Goal: Navigation & Orientation: Find specific page/section

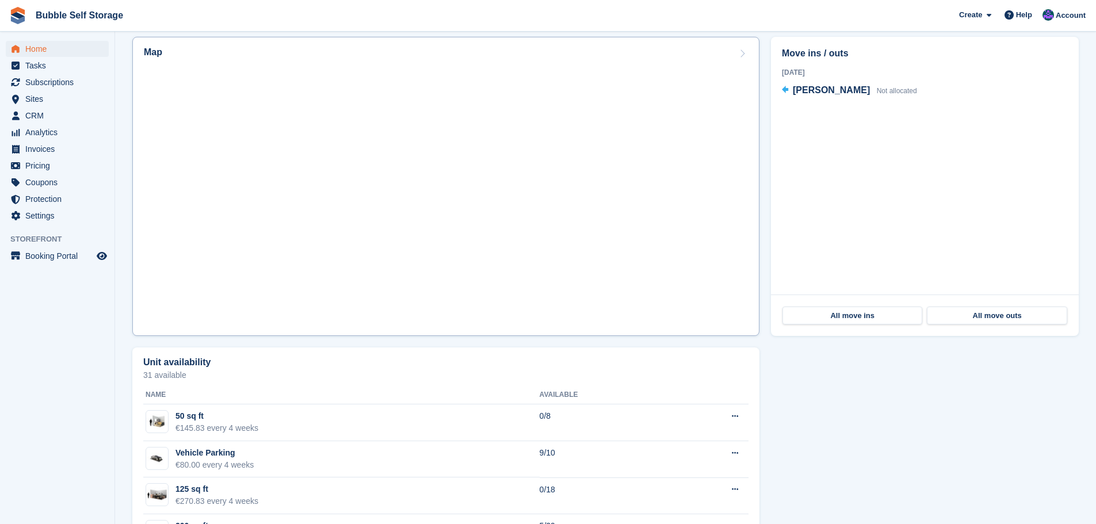
scroll to position [345, 0]
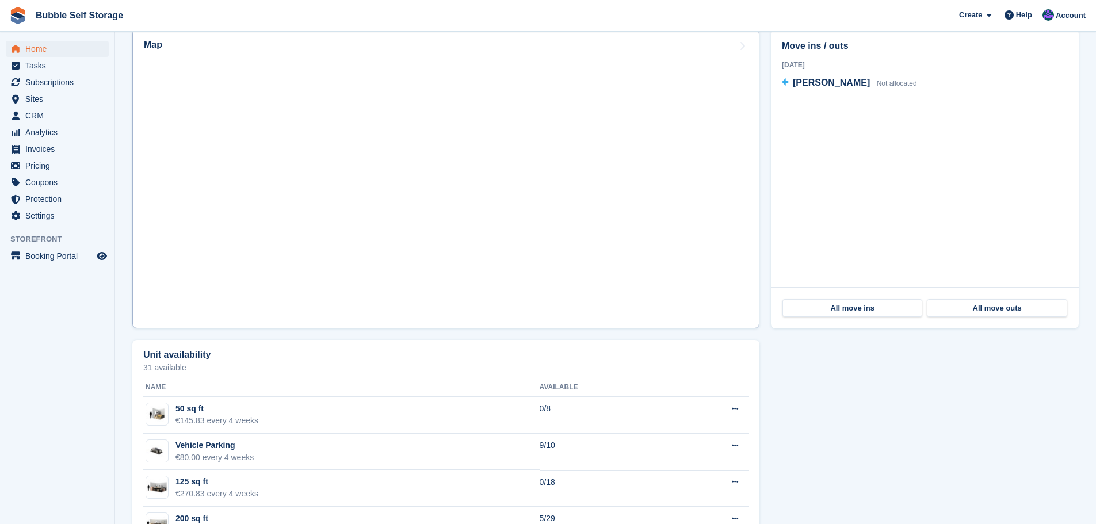
click at [408, 198] on link "Map" at bounding box center [445, 178] width 627 height 299
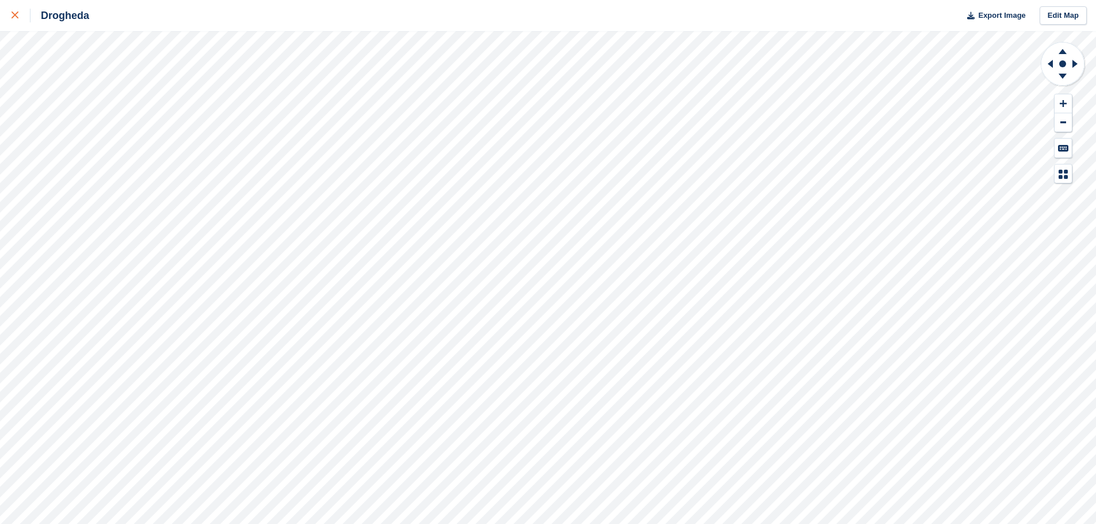
click at [15, 17] on icon at bounding box center [15, 15] width 7 height 7
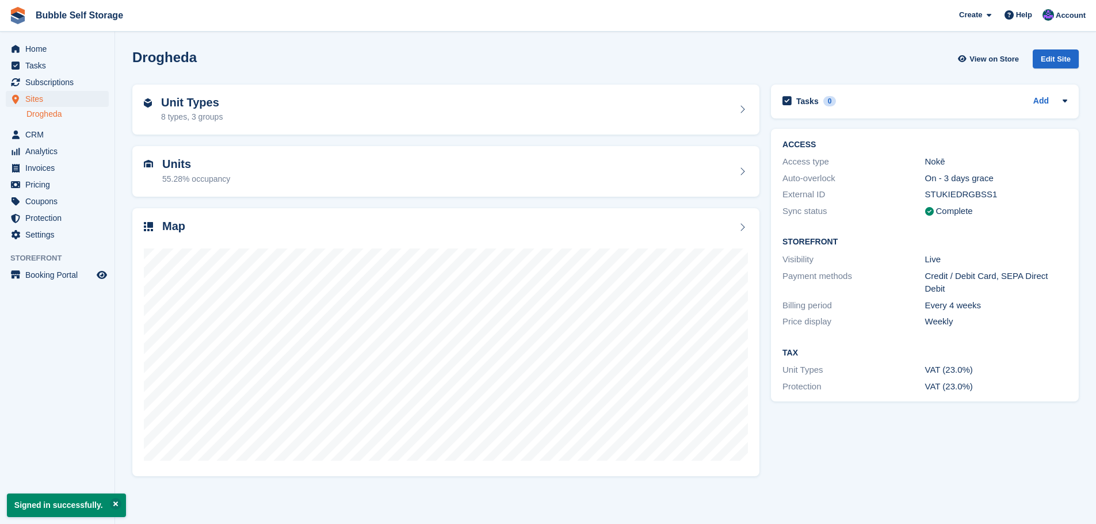
click at [866, 447] on div "Tasks 0 Add No tasks related to Drogheda ACCESS Access type Nokē Auto-overlock …" at bounding box center [924, 280] width 319 height 403
click at [33, 48] on span "Home" at bounding box center [59, 49] width 69 height 16
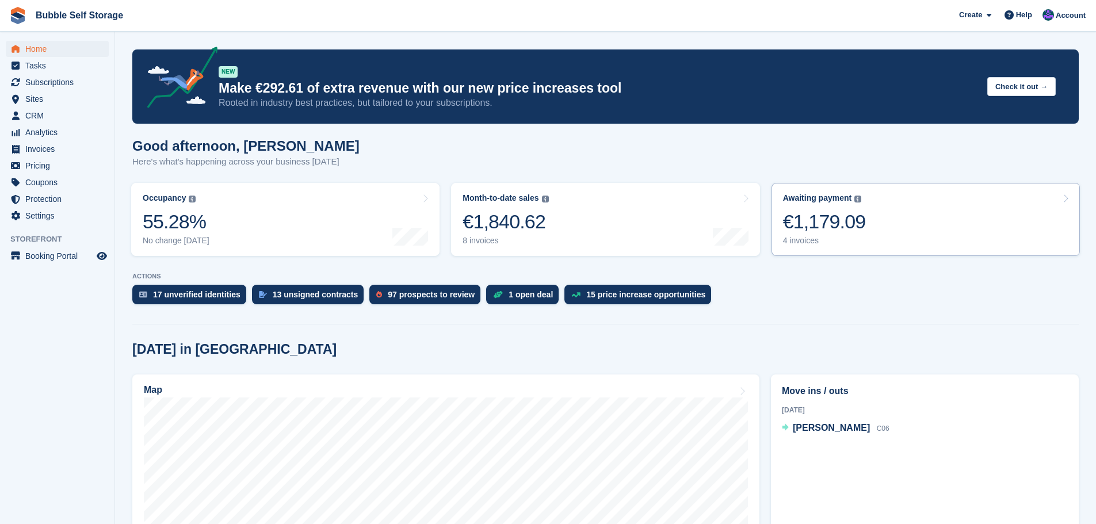
click at [837, 227] on div "€1,179.09" at bounding box center [824, 222] width 83 height 24
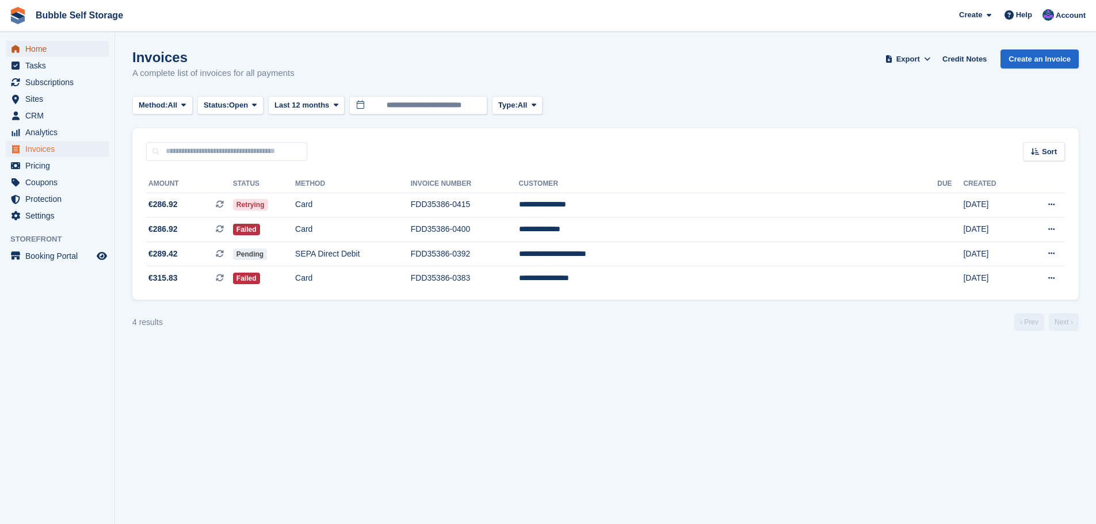
click at [53, 51] on span "Home" at bounding box center [59, 49] width 69 height 16
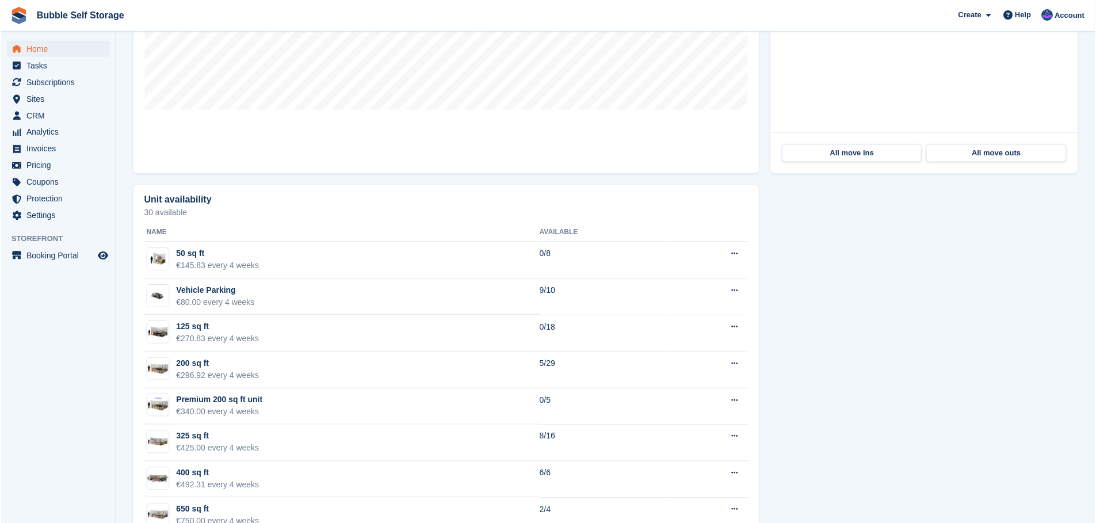
scroll to position [479, 0]
